Goal: Information Seeking & Learning: Learn about a topic

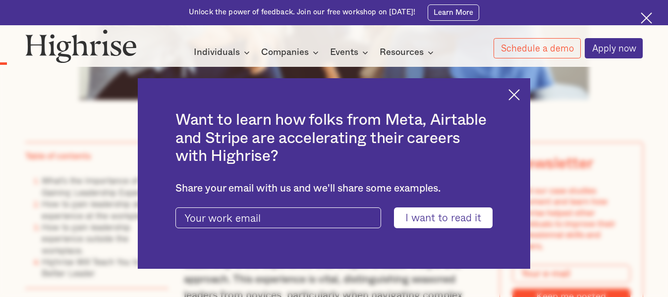
scroll to position [607, 0]
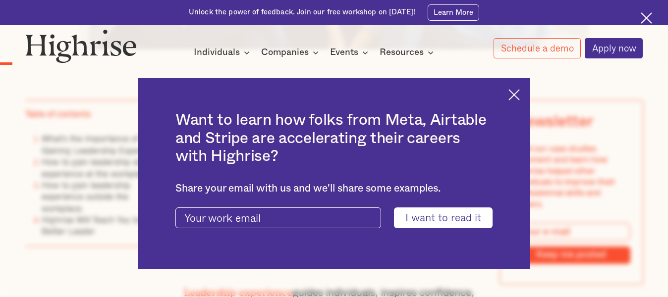
click at [522, 88] on div "Want to learn how folks from Meta, Airtable and Stripe are accelerating their c…" at bounding box center [334, 173] width 393 height 191
click at [519, 89] on img at bounding box center [514, 94] width 11 height 11
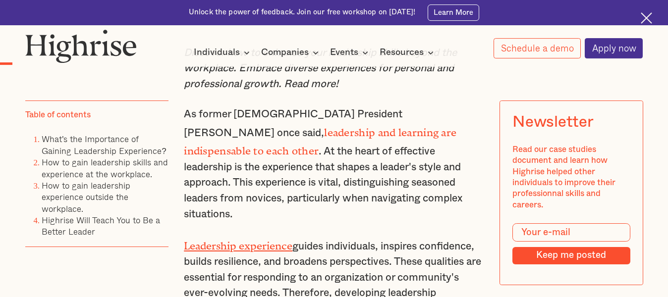
scroll to position [657, 0]
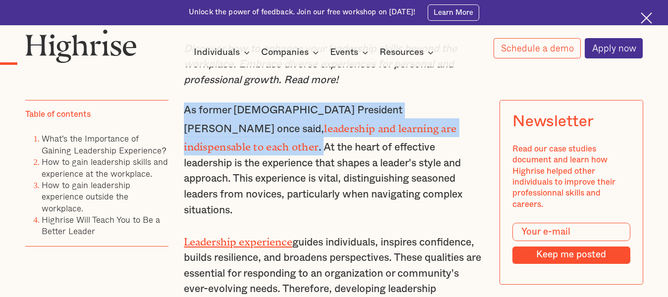
drag, startPoint x: 183, startPoint y: 110, endPoint x: 460, endPoint y: 125, distance: 276.6
copy p "As former [DEMOGRAPHIC_DATA] President [PERSON_NAME] once said, leadership and …"
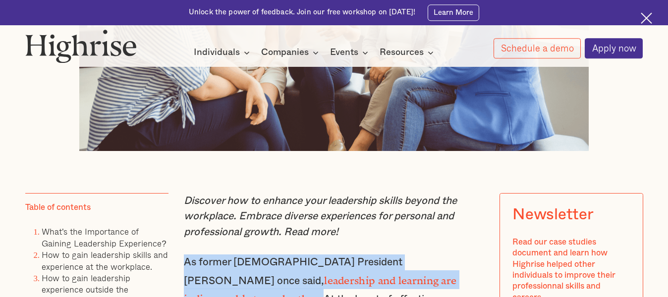
scroll to position [607, 0]
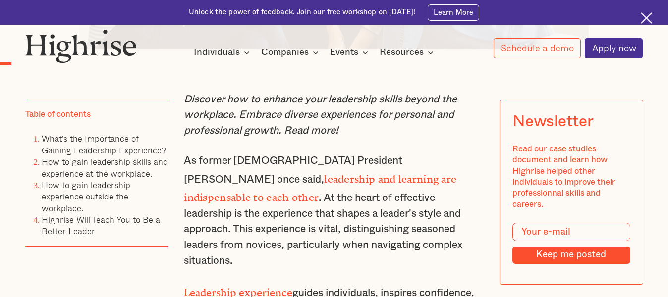
click at [435, 204] on p "As former [DEMOGRAPHIC_DATA] President [PERSON_NAME] once said, leadership and …" at bounding box center [334, 210] width 300 height 115
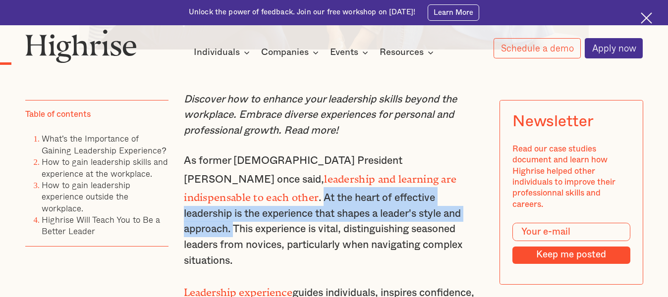
drag, startPoint x: 463, startPoint y: 177, endPoint x: 328, endPoint y: 214, distance: 139.9
click at [328, 214] on p "As former [DEMOGRAPHIC_DATA] President [PERSON_NAME] once said, leadership and …" at bounding box center [334, 210] width 300 height 115
copy p "At the heart of effective leadership is the experience that shapes a leader's s…"
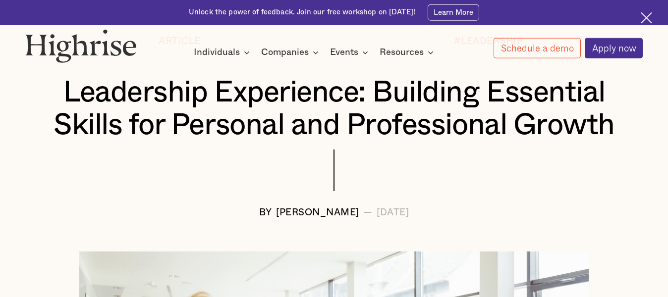
scroll to position [101, 0]
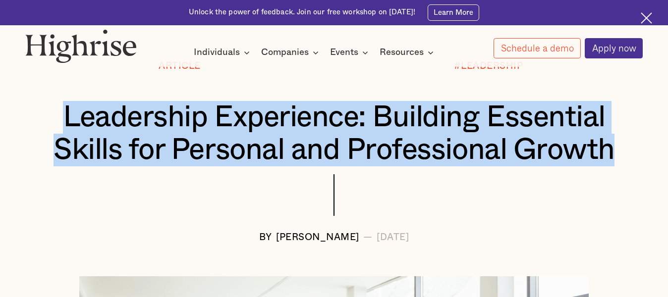
drag, startPoint x: 64, startPoint y: 118, endPoint x: 621, endPoint y: 139, distance: 556.6
click at [621, 139] on div "Leadership Experience: Building Essential Skills for Personal and Professional …" at bounding box center [334, 133] width 618 height 65
copy h1 "Leadership Experience: Building Essential Skills for Personal and Professional …"
